Goal: Complete application form: Complete application form

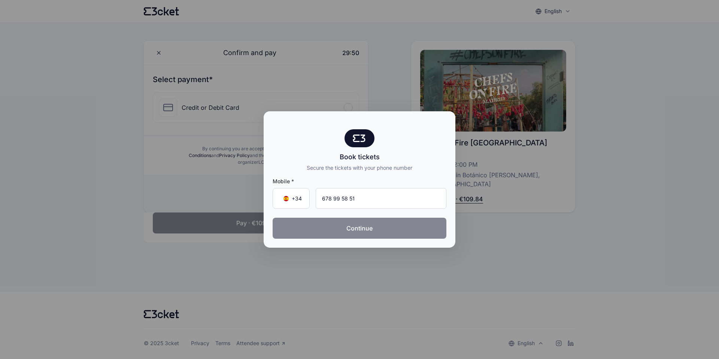
type input "678 99 58 51"
click at [385, 228] on button "Continue" at bounding box center [359, 227] width 174 height 21
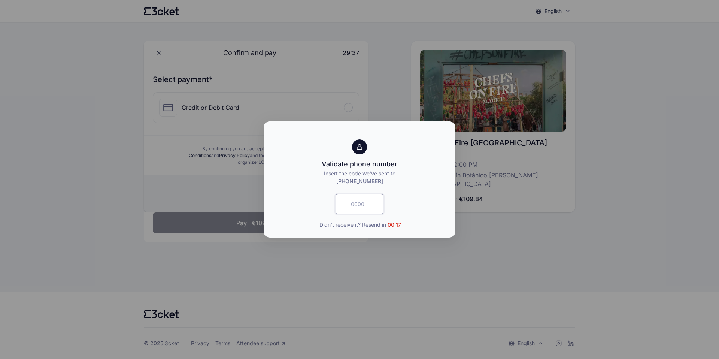
click at [358, 208] on input "text" at bounding box center [359, 204] width 48 height 20
type input "9112"
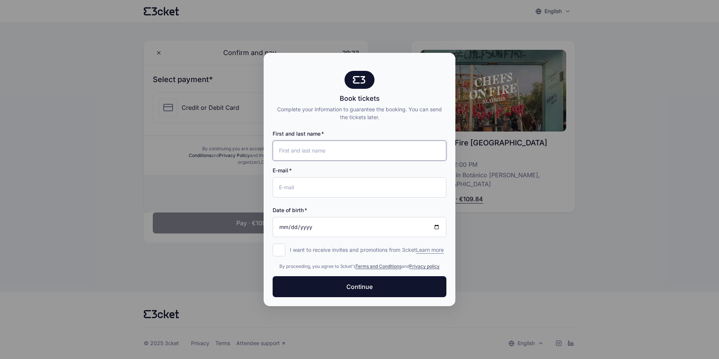
click at [356, 141] on input "First and last name" at bounding box center [359, 150] width 174 height 20
type input "[PERSON_NAME]"
type input "[EMAIL_ADDRESS][DOMAIN_NAME]"
click at [332, 224] on input "Date of birth" at bounding box center [359, 227] width 174 height 20
type input "[DATE]"
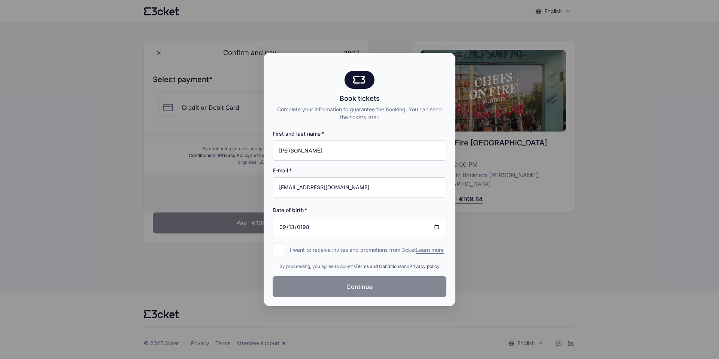
click at [335, 288] on button "Continue" at bounding box center [359, 286] width 174 height 21
click at [237, 236] on div at bounding box center [359, 179] width 719 height 359
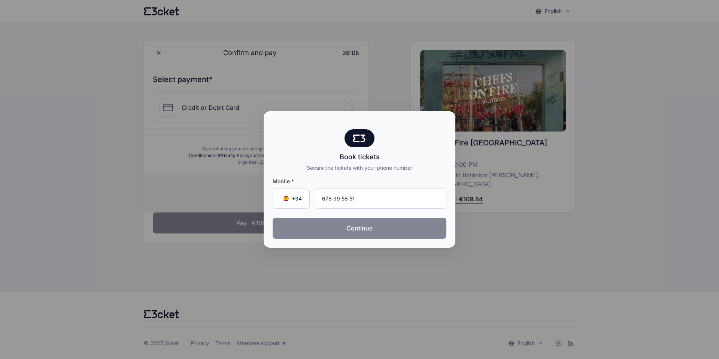
type input "678 99 58 51"
click at [393, 233] on button "Continue" at bounding box center [359, 227] width 174 height 21
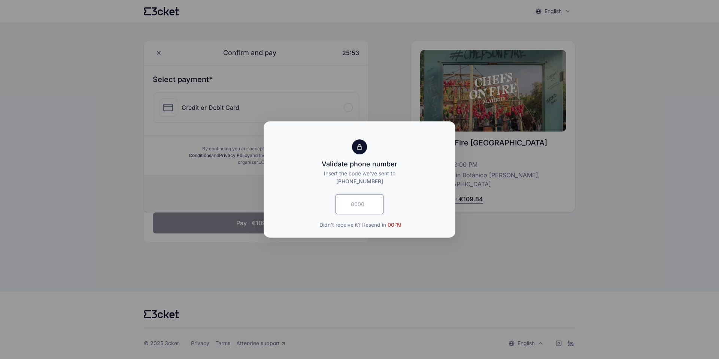
click at [357, 208] on input "text" at bounding box center [359, 204] width 48 height 20
type input "1623"
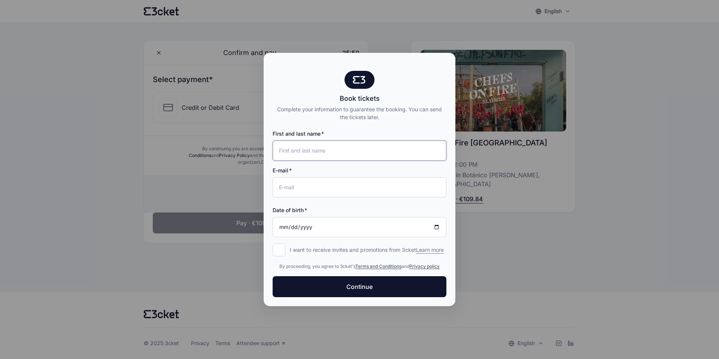
click at [352, 147] on input "First and last name" at bounding box center [359, 150] width 174 height 20
type input "[PERSON_NAME]"
type input "[EMAIL_ADDRESS][DOMAIN_NAME]"
click at [284, 223] on input "Date of birth" at bounding box center [359, 227] width 174 height 20
type input "[DATE]"
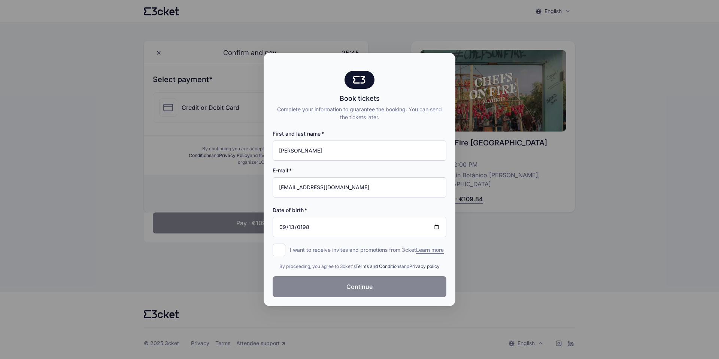
click at [353, 291] on span "Continue" at bounding box center [359, 286] width 26 height 9
